Goal: Transaction & Acquisition: Purchase product/service

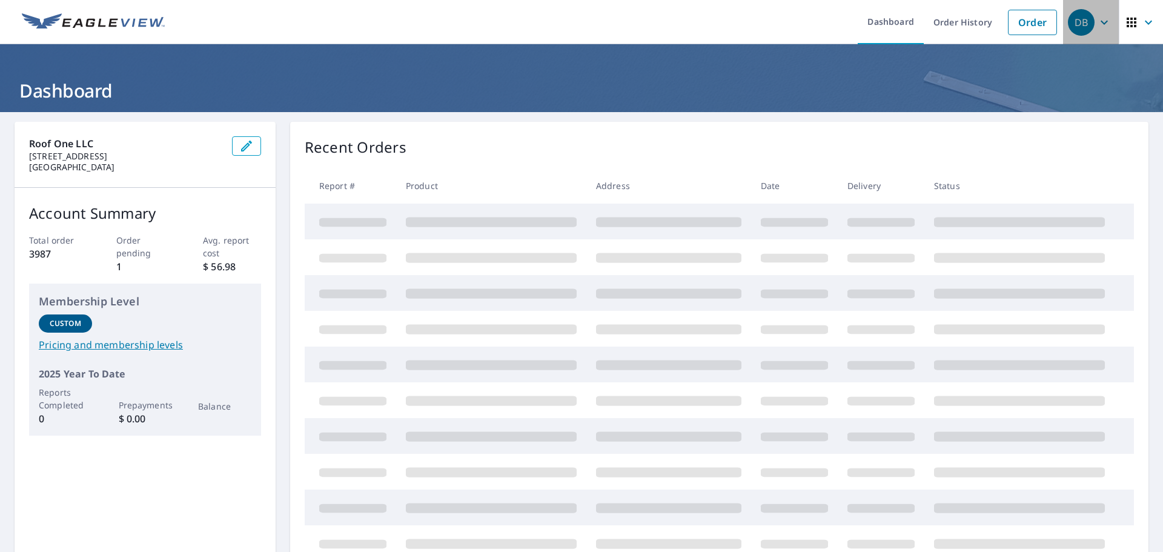
click at [1068, 26] on div "DB" at bounding box center [1081, 22] width 27 height 27
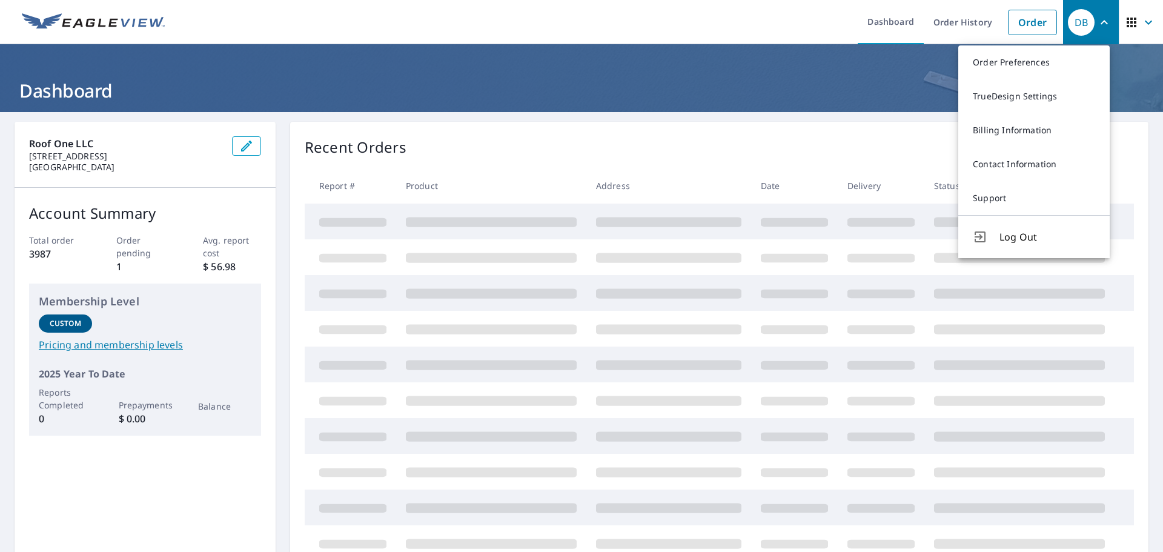
click at [1068, 26] on div "DB" at bounding box center [1081, 22] width 27 height 27
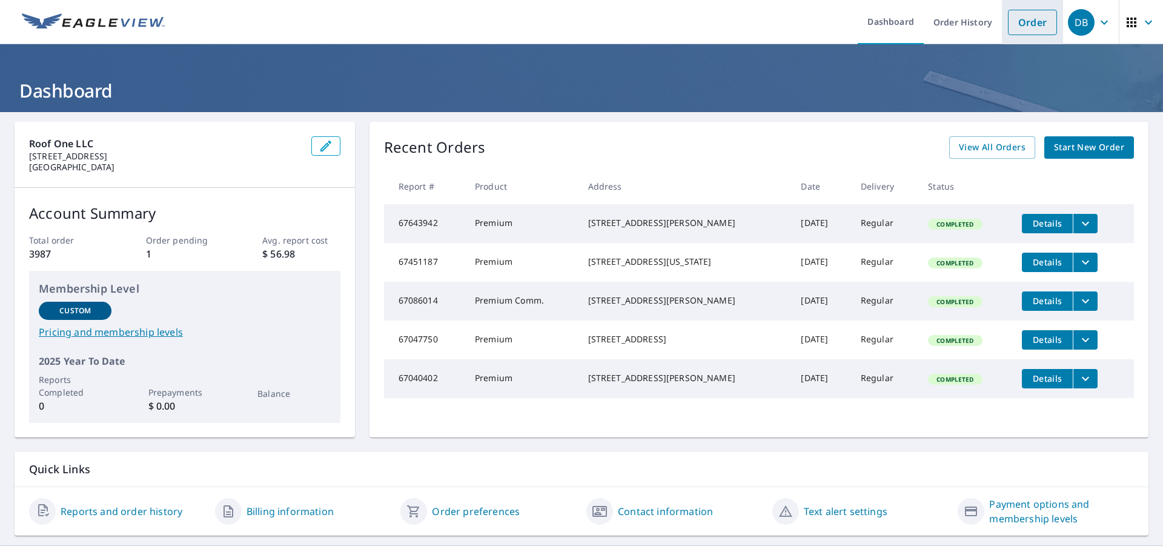
click at [1029, 31] on link "Order" at bounding box center [1032, 22] width 49 height 25
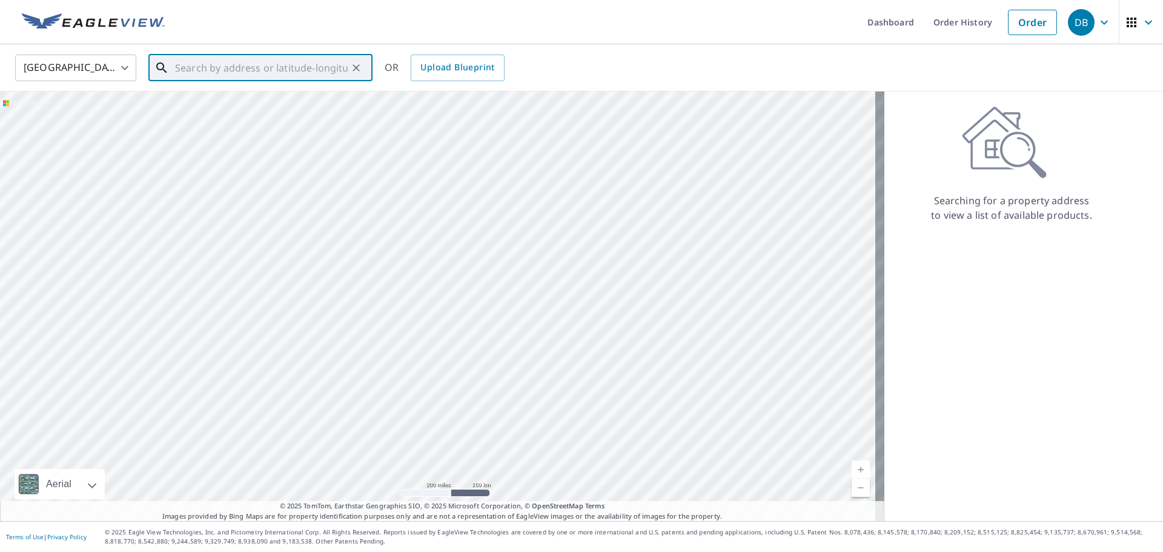
click at [209, 78] on input "text" at bounding box center [261, 68] width 173 height 34
paste input "[STREET_ADDRESS]"
click at [286, 110] on p "[GEOGRAPHIC_DATA]" at bounding box center [268, 116] width 190 height 12
type input "[STREET_ADDRESS]"
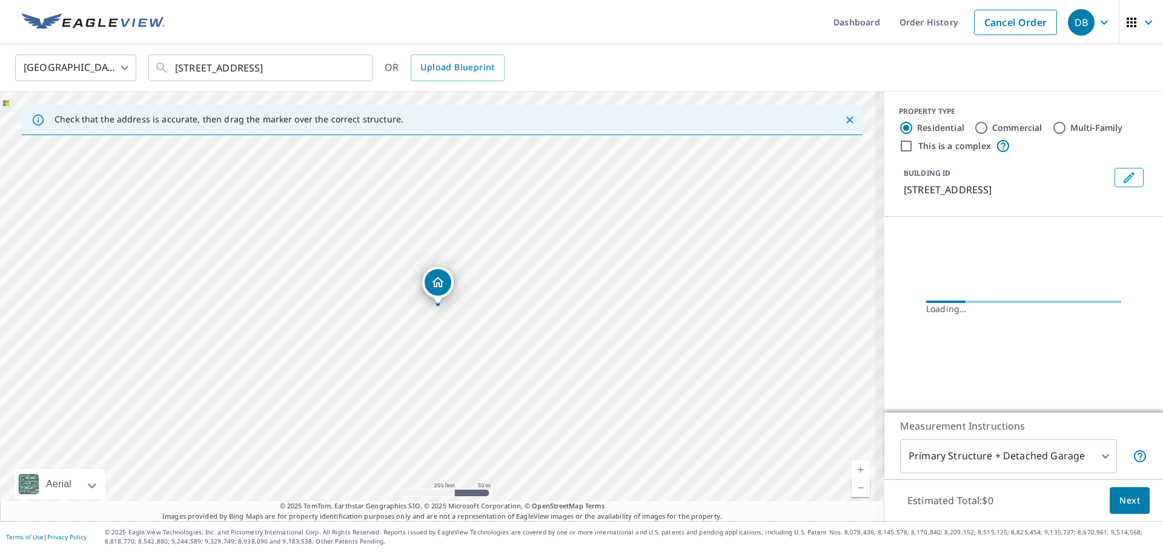
scroll to position [0, 0]
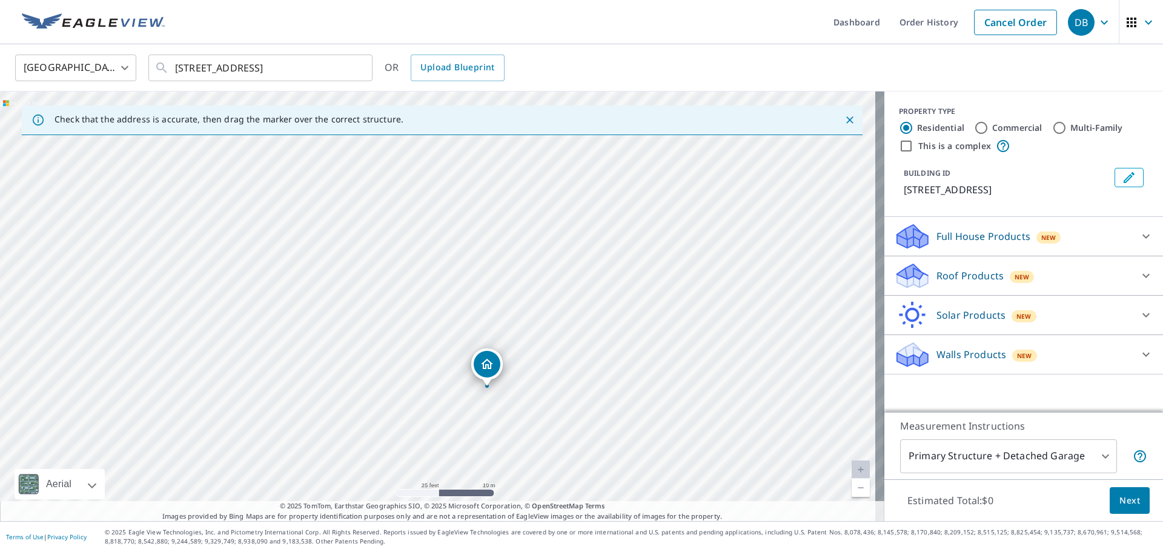
drag, startPoint x: 470, startPoint y: 305, endPoint x: 517, endPoint y: 381, distance: 89.3
click at [517, 381] on div "[STREET_ADDRESS]" at bounding box center [442, 306] width 885 height 430
drag, startPoint x: 243, startPoint y: 282, endPoint x: 877, endPoint y: 266, distance: 634.0
click at [868, 264] on div "[STREET_ADDRESS]" at bounding box center [442, 306] width 885 height 430
click at [1003, 283] on div "Roof Products New" at bounding box center [1013, 276] width 238 height 28
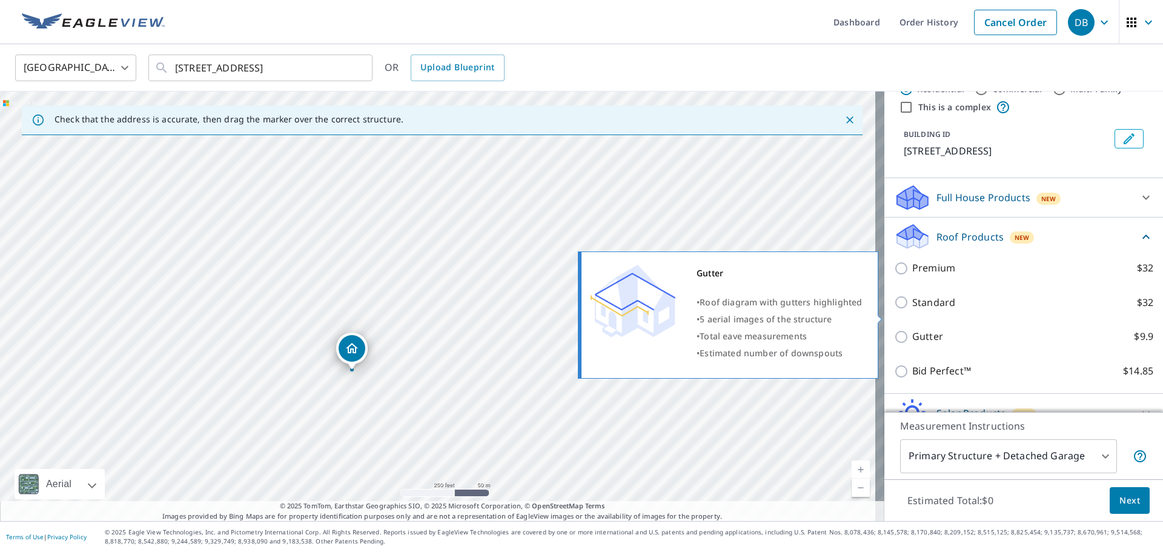
scroll to position [61, 0]
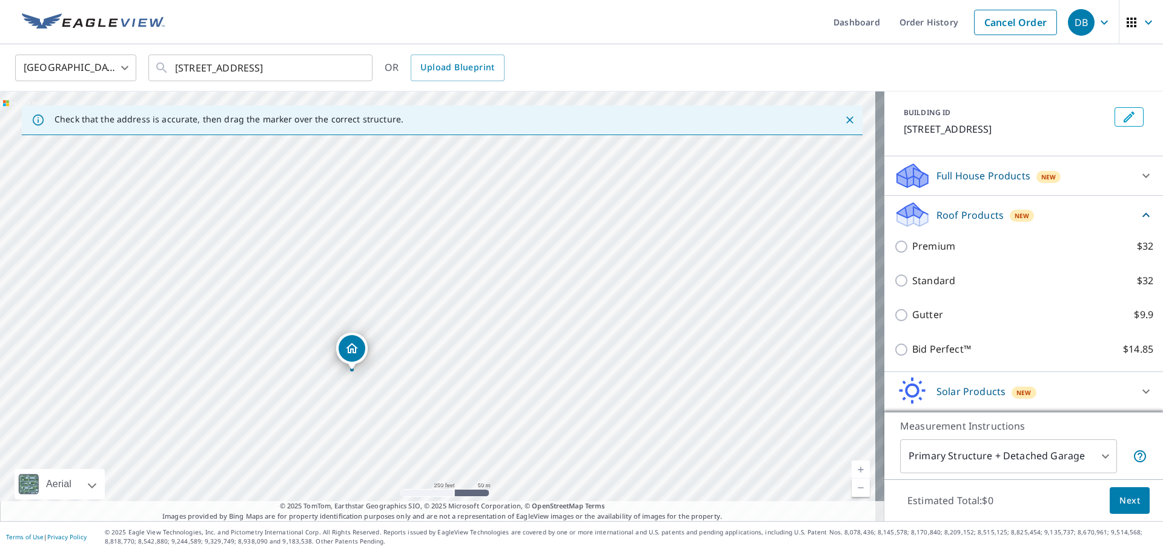
click at [939, 290] on div "Standard $32" at bounding box center [1023, 281] width 259 height 35
click at [913, 241] on p "Premium" at bounding box center [934, 246] width 43 height 15
click at [911, 241] on input "Premium $32" at bounding box center [903, 246] width 18 height 15
checkbox input "true"
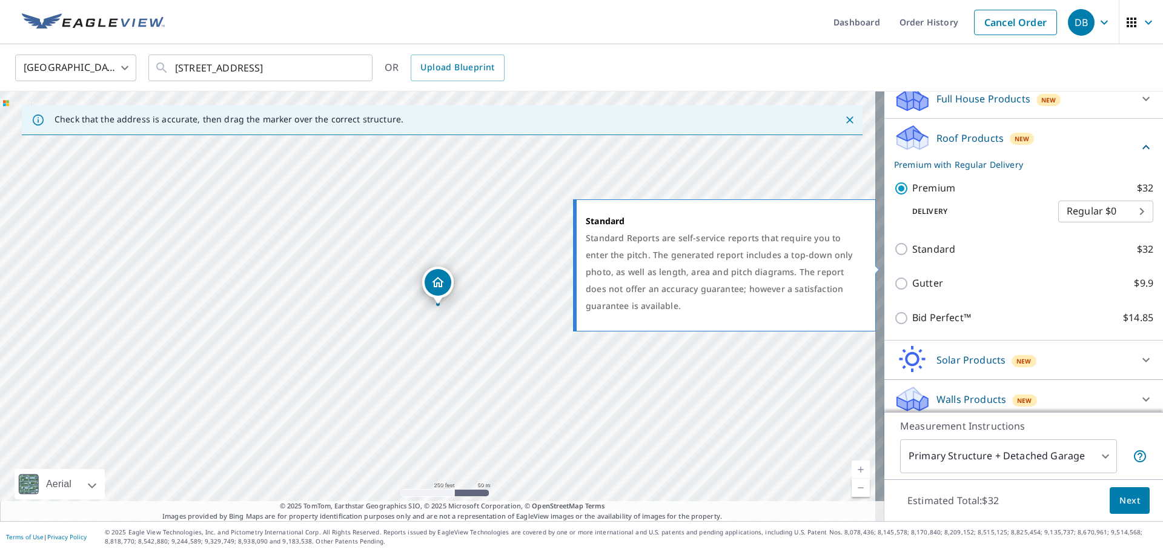
scroll to position [145, 0]
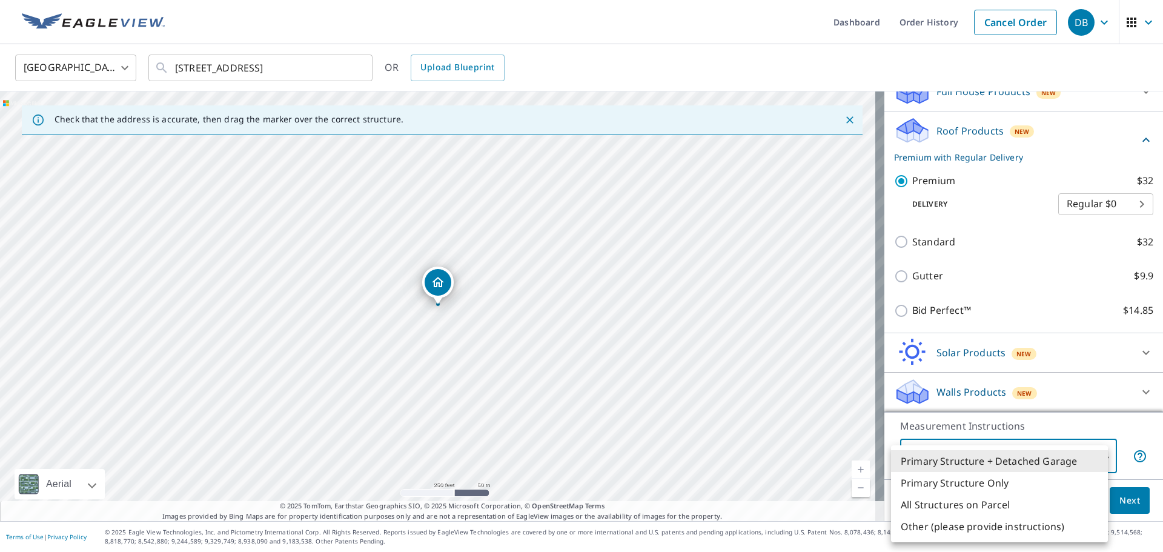
click at [1065, 460] on body "DB DB Dashboard Order History Cancel Order DB [GEOGRAPHIC_DATA] [GEOGRAPHIC_DAT…" at bounding box center [581, 276] width 1163 height 552
click at [993, 503] on li "All Structures on Parcel" at bounding box center [999, 505] width 217 height 22
type input "3"
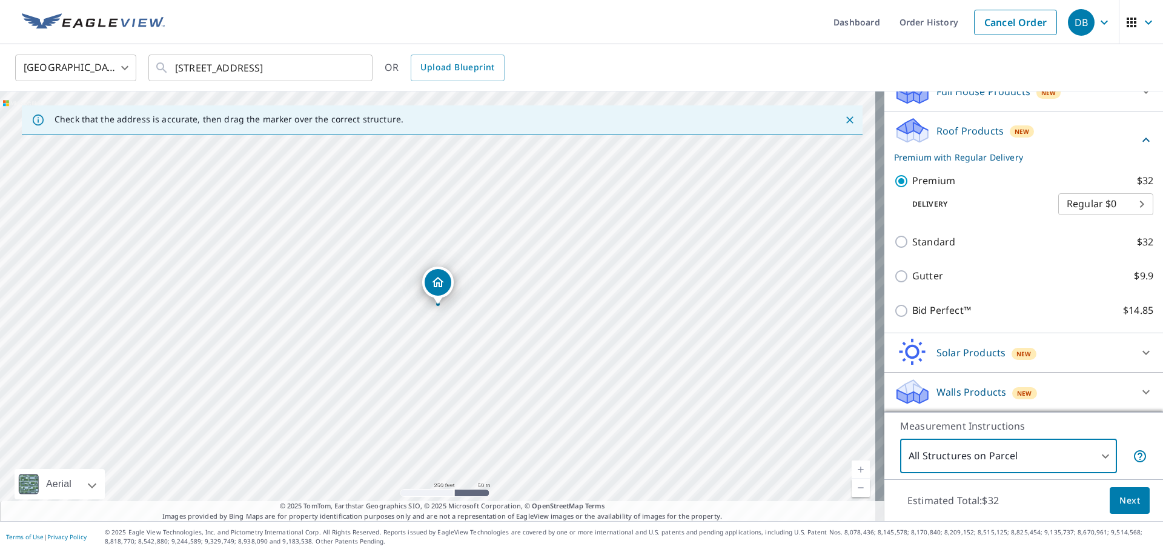
click at [1123, 504] on span "Next" at bounding box center [1130, 500] width 21 height 15
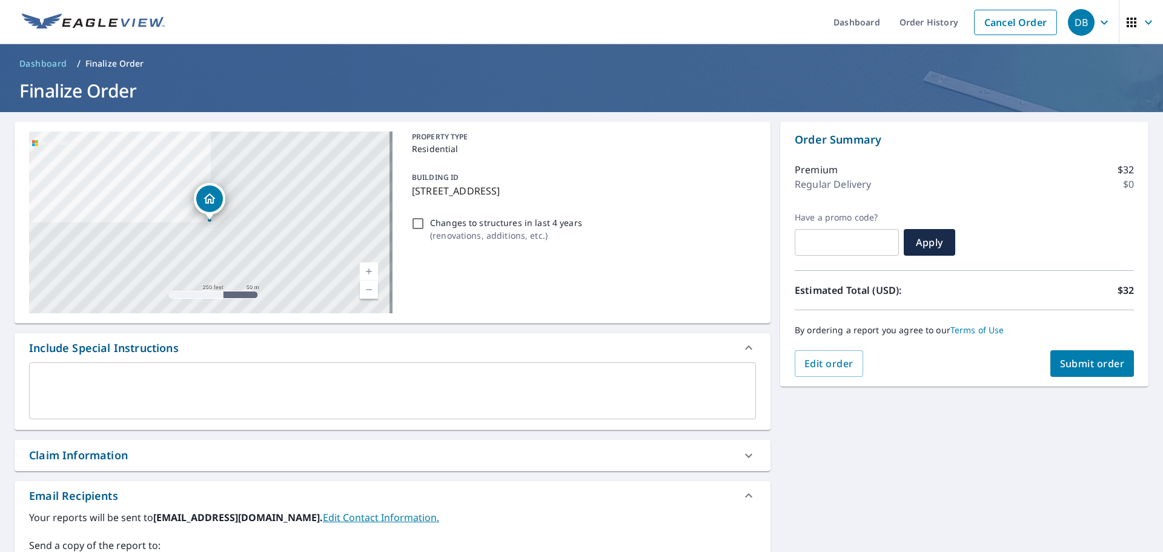
click at [1104, 374] on button "Submit order" at bounding box center [1093, 363] width 84 height 27
checkbox input "true"
